Goal: Find specific page/section: Find specific page/section

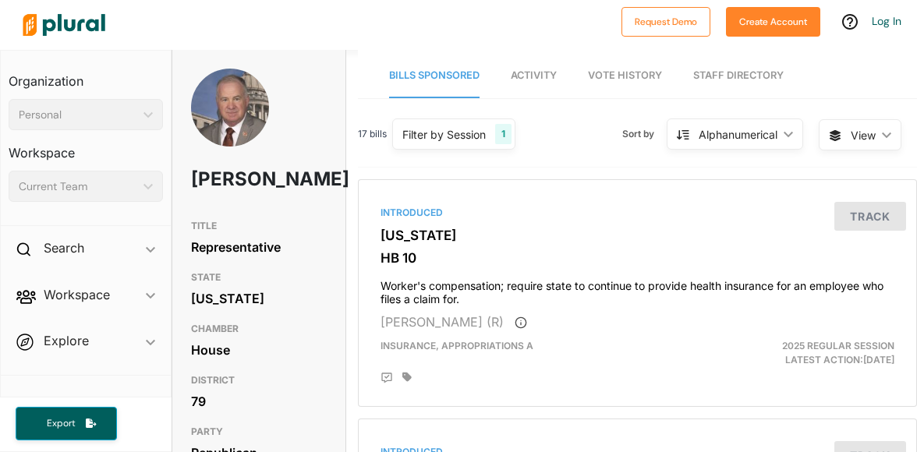
click at [95, 51] on img at bounding box center [63, 25] width 109 height 55
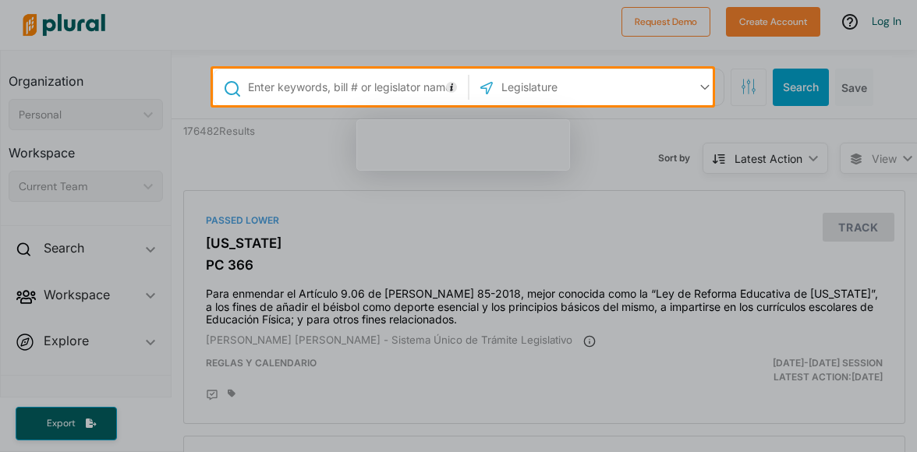
click at [485, 207] on div at bounding box center [458, 278] width 917 height 347
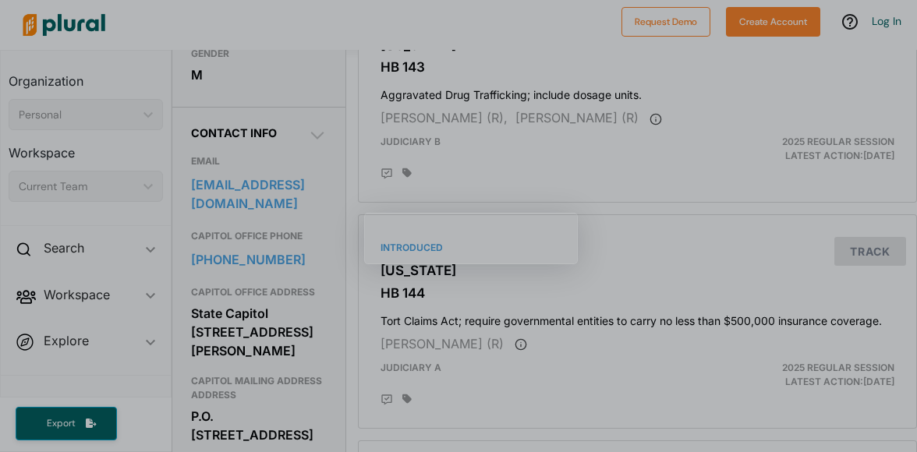
scroll to position [468, 0]
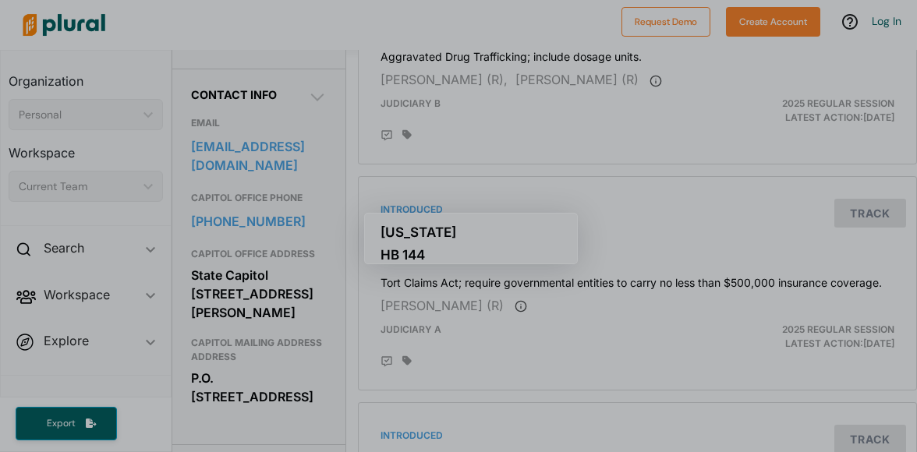
click at [42, 368] on div "Search ic_keyboard_arrow_down Bills Workspace ic_keyboard_arrow_down Members Bi…" at bounding box center [86, 302] width 170 height 145
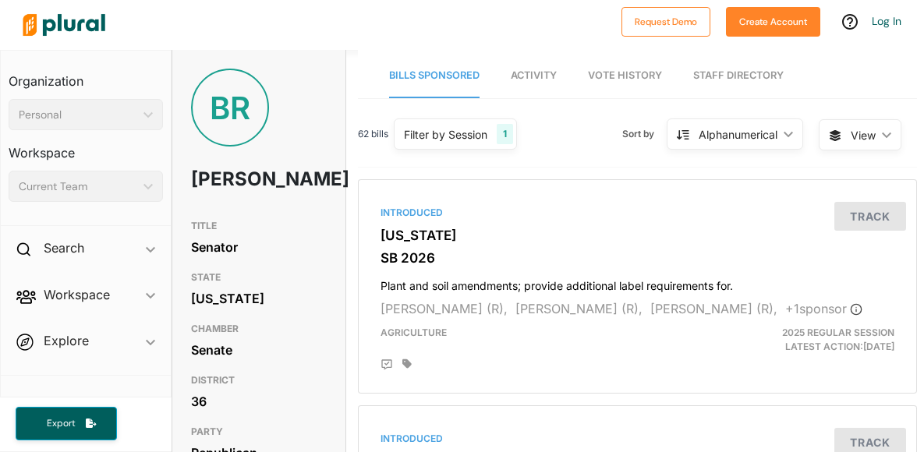
drag, startPoint x: 70, startPoint y: 43, endPoint x: 27, endPoint y: 53, distance: 44.8
click at [27, 53] on div "Organization Personal ic_keyboard_arrow_down Personal Workspace Current Team ic…" at bounding box center [86, 138] width 170 height 175
